Goal: Task Accomplishment & Management: Complete application form

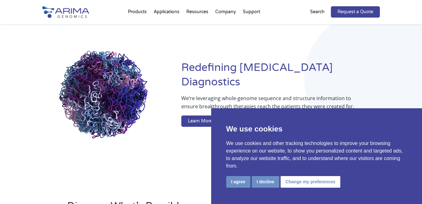
scroll to position [25, 0]
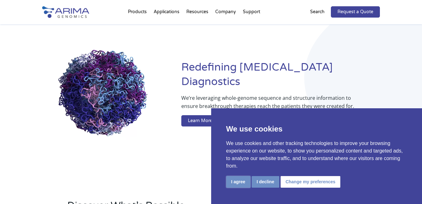
click at [238, 186] on button "I agree" at bounding box center [238, 182] width 24 height 12
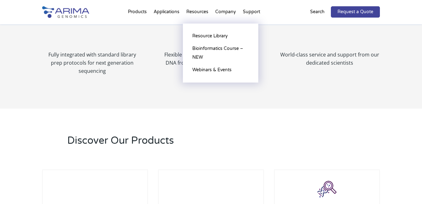
scroll to position [805, 0]
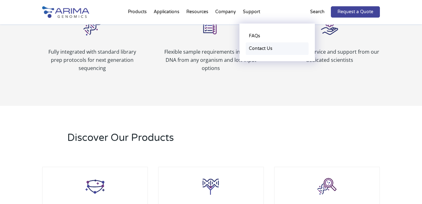
click at [260, 46] on link "Contact Us" at bounding box center [277, 48] width 63 height 13
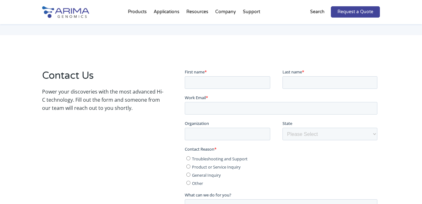
scroll to position [88, 0]
click at [213, 78] on input "First name *" at bounding box center [228, 83] width 86 height 13
type input "Re:[PERSON_NAME]"
type input "Ahmad"
type input "sonia@nexus-conference.com"
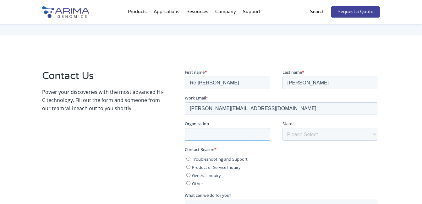
type input "Nexus Conference"
type textarea "Dear Helix Biostructures Team, I hope this message finds you well. I am Sonia, …"
type input "sonia@nexus-conference.com"
click at [219, 79] on input "Re:Sonia" at bounding box center [228, 83] width 86 height 13
click at [224, 81] on input "Re:Sonia" at bounding box center [228, 83] width 86 height 13
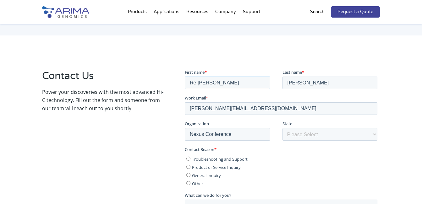
type input "Re:Sonia"
click at [309, 84] on input "Ahmad" at bounding box center [329, 83] width 95 height 13
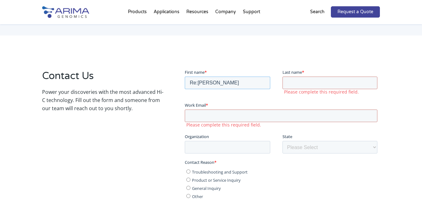
click at [249, 83] on input "Re:Sonia" at bounding box center [228, 83] width 86 height 13
click at [249, 83] on input "First name *" at bounding box center [228, 83] width 86 height 13
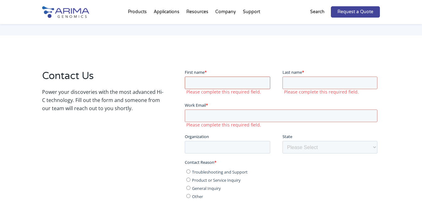
type input "Sonia"
type input "Ahmad"
type input "sonia@nexus-conference.com"
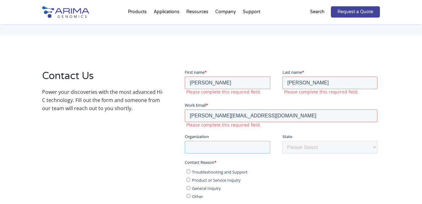
type input "Nexus Conference"
select select "New Jersey"
type input "sonia@nexus-conference.com"
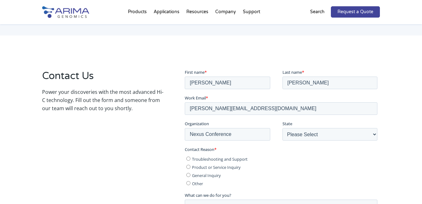
type input "Re:Sonia"
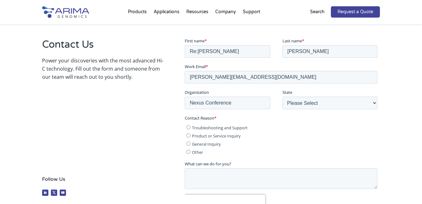
click at [195, 153] on span "Other" at bounding box center [197, 153] width 11 height 6
click at [190, 153] on input "Other" at bounding box center [188, 152] width 4 height 4
radio input "true"
click at [200, 146] on span "General Inquiry" at bounding box center [206, 145] width 29 height 6
click at [190, 146] on input "General Inquiry" at bounding box center [188, 144] width 4 height 4
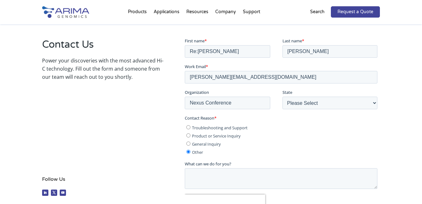
radio input "true"
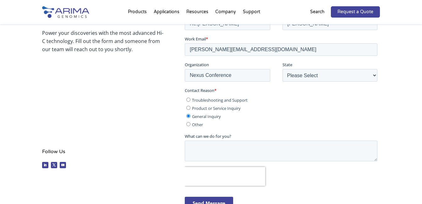
scroll to position [182, 0]
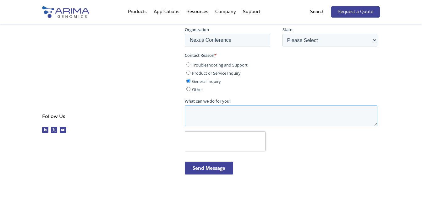
click at [212, 112] on textarea "What can we do for you?" at bounding box center [281, 116] width 193 height 21
paste textarea "Dear GeneTex Team, I hope this message finds you well. I am Sonia, Partnerships…"
click at [212, 112] on textarea "What can we do for you?" at bounding box center [281, 116] width 193 height 21
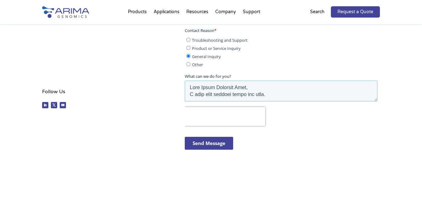
scroll to position [208, 0]
type textarea "Dear Arima Genomics Team, I hope this message finds you well. I am Sonia, Partn…"
click at [217, 150] on div "Send Message" at bounding box center [282, 144] width 195 height 24
click at [217, 142] on input "Send Message" at bounding box center [209, 143] width 48 height 13
